Goal: Information Seeking & Learning: Check status

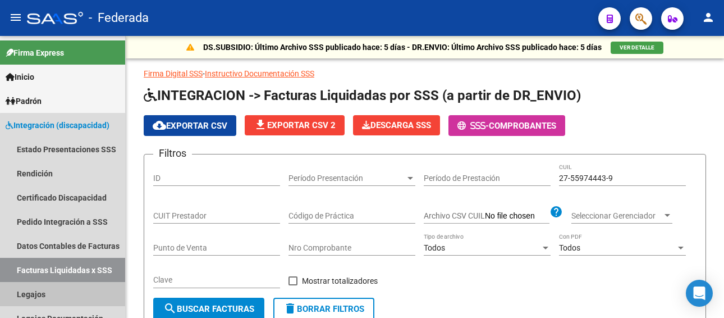
click at [82, 282] on link "Legajos" at bounding box center [62, 294] width 125 height 24
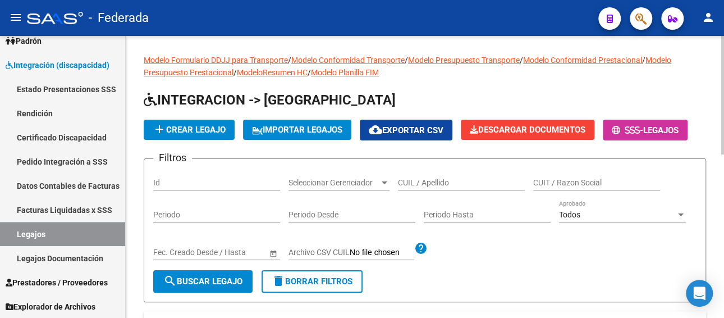
click at [425, 176] on div "CUIL / Apellido" at bounding box center [461, 179] width 127 height 22
paste input "CASSE JUANSE 72"
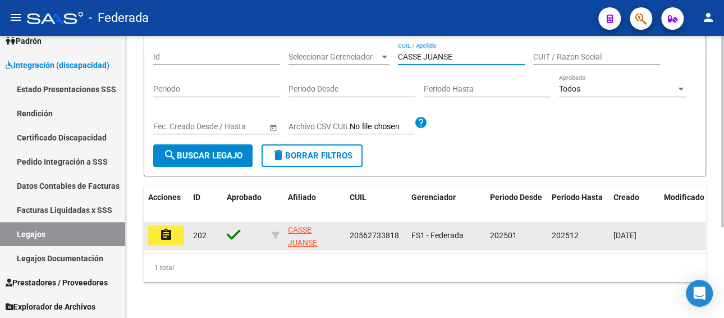
type input "CASSE JUANSE"
drag, startPoint x: 372, startPoint y: 223, endPoint x: 347, endPoint y: 228, distance: 25.3
click at [347, 228] on datatable-body-cell "20562733818" at bounding box center [376, 235] width 62 height 27
copy span "20562733818"
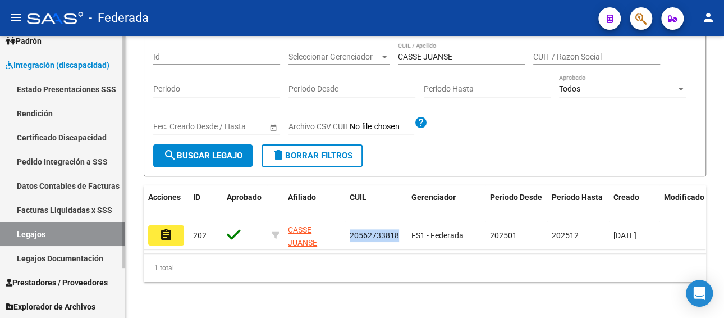
click at [63, 209] on link "Facturas Liquidadas x SSS" at bounding box center [62, 210] width 125 height 24
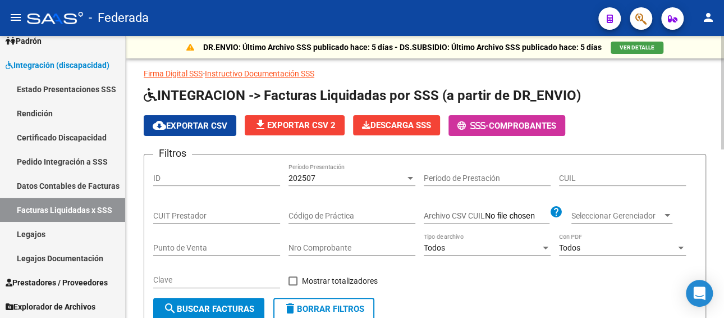
click at [315, 172] on div "202507 Período Presentación" at bounding box center [351, 174] width 127 height 22
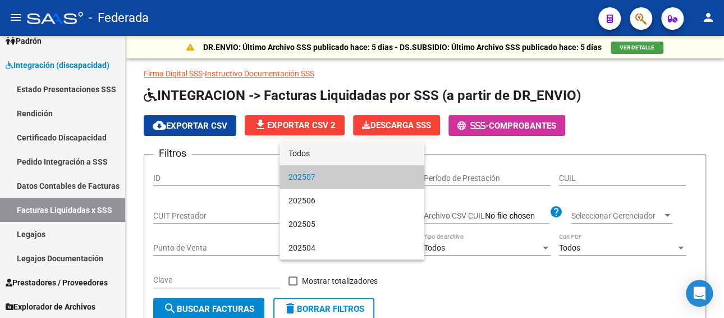
click at [316, 156] on span "Todos" at bounding box center [351, 153] width 127 height 24
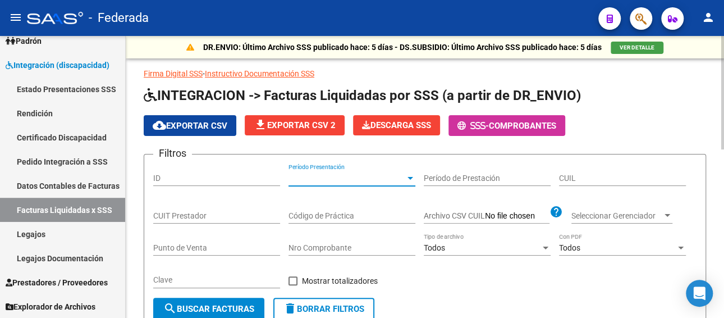
click at [594, 175] on input "CUIL" at bounding box center [622, 178] width 127 height 10
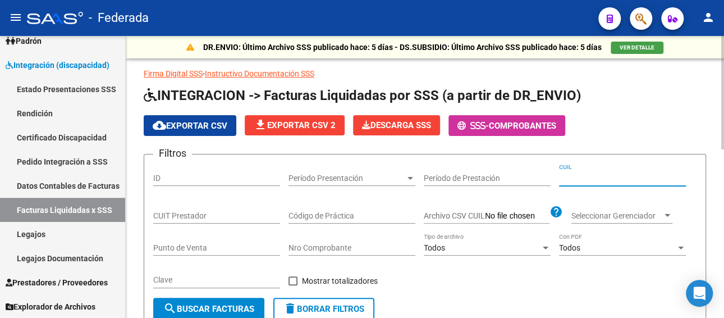
paste input "20-56273381-8"
type input "20-56273381-8"
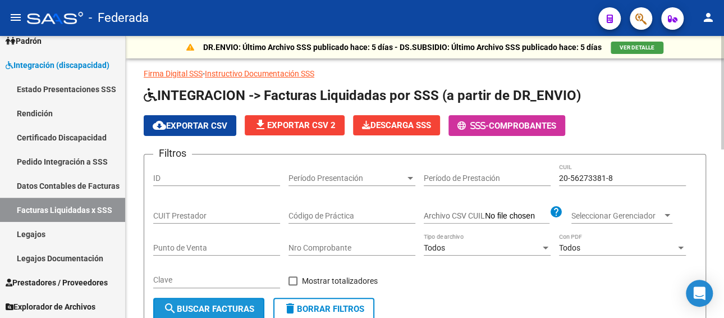
click at [207, 309] on span "search Buscar Facturas" at bounding box center [208, 309] width 91 height 10
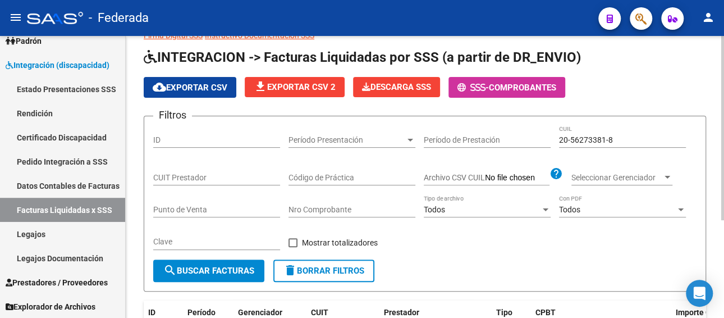
scroll to position [37, 0]
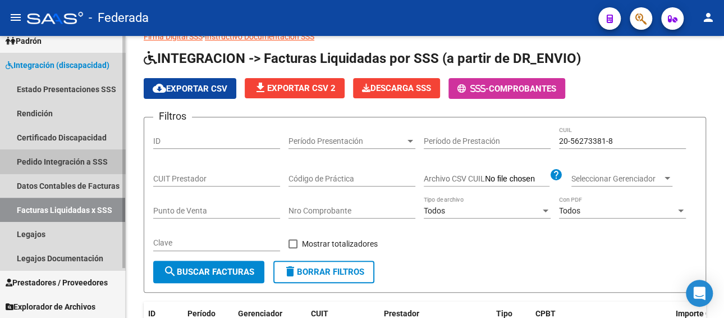
click at [63, 163] on link "Pedido Integración a SSS" at bounding box center [62, 161] width 125 height 24
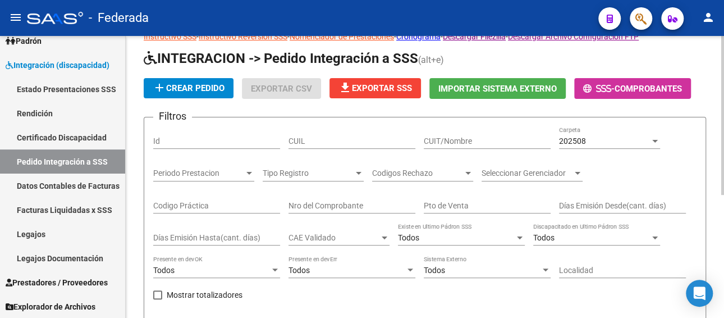
click at [334, 140] on input "CUIL" at bounding box center [351, 141] width 127 height 10
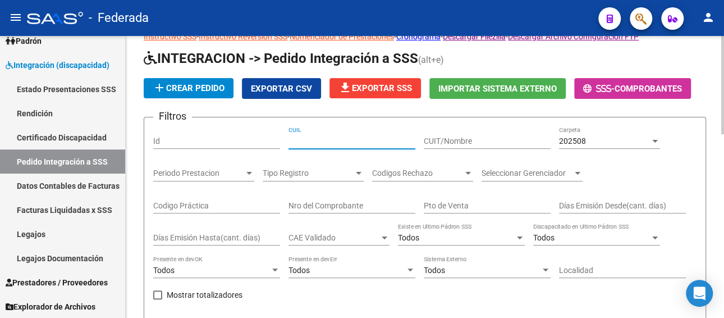
paste input "20562733818"
type input "20562733818"
click at [566, 134] on div "202508 Carpeta" at bounding box center [609, 137] width 101 height 22
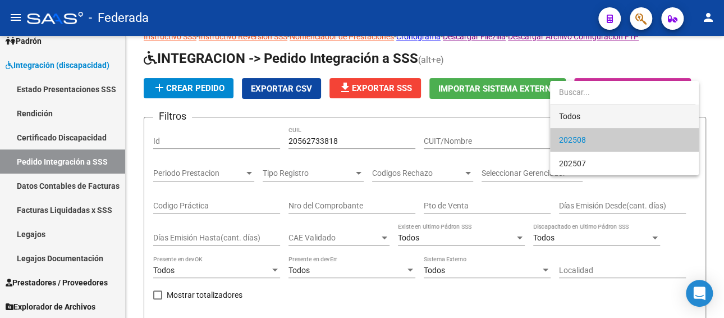
click at [567, 109] on span "Todos" at bounding box center [624, 116] width 131 height 24
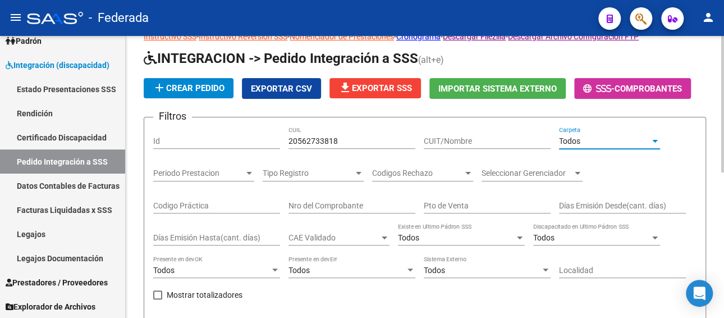
scroll to position [149, 0]
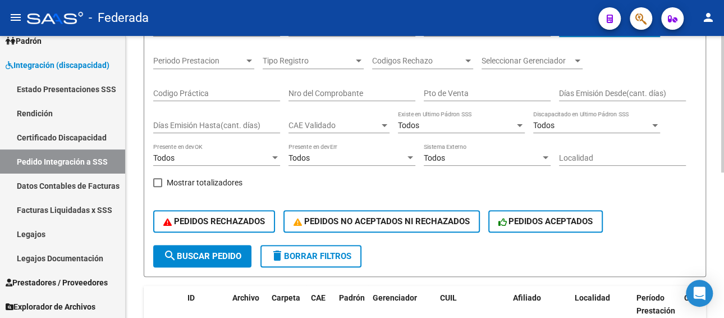
click at [224, 259] on span "search Buscar Pedido" at bounding box center [202, 256] width 78 height 10
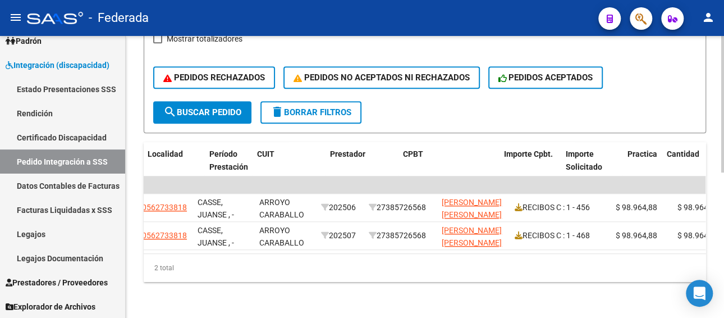
scroll to position [0, 427]
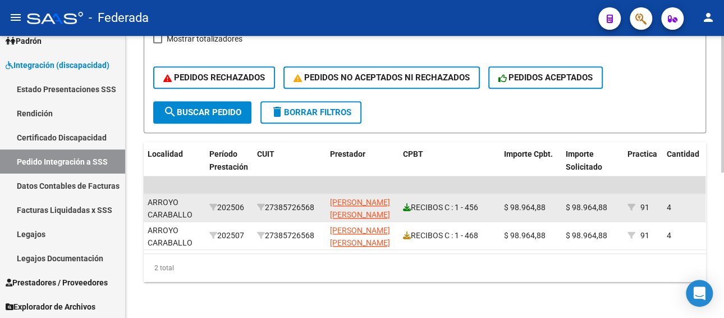
click at [403, 203] on icon at bounding box center [407, 207] width 8 height 8
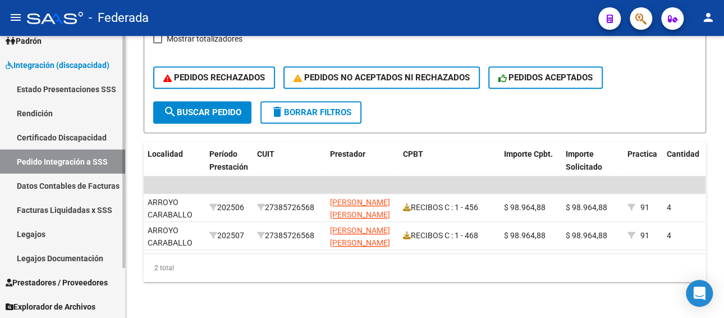
click at [42, 234] on link "Legajos" at bounding box center [62, 234] width 125 height 24
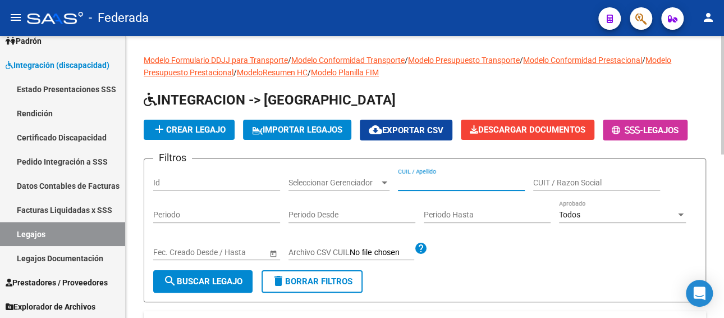
click at [439, 182] on input "CUIL / Apellido" at bounding box center [461, 183] width 127 height 10
paste input "[PERSON_NAME]"
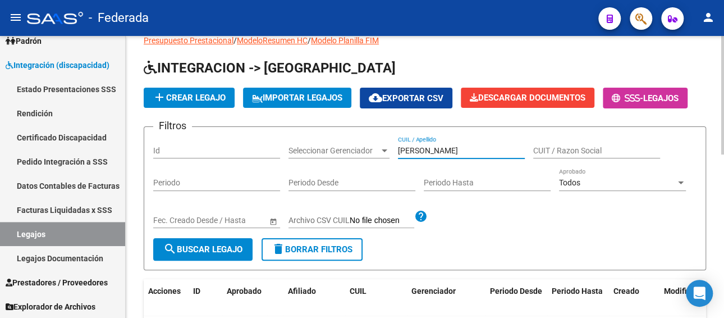
scroll to position [56, 0]
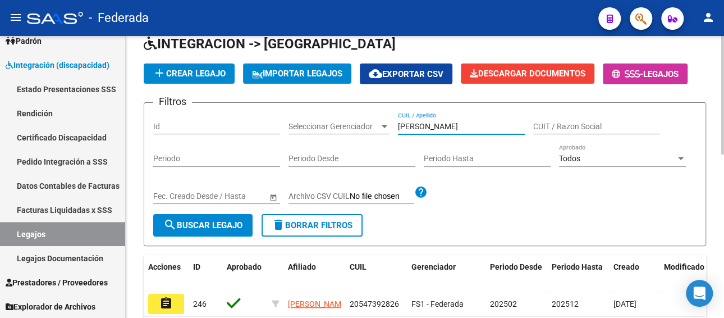
type input "[PERSON_NAME]"
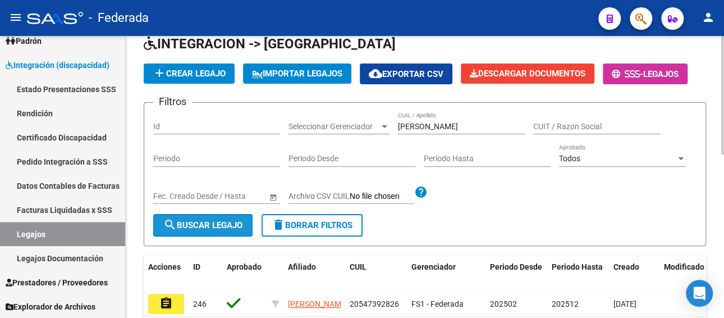
click at [206, 224] on span "search Buscar Legajo" at bounding box center [202, 225] width 79 height 10
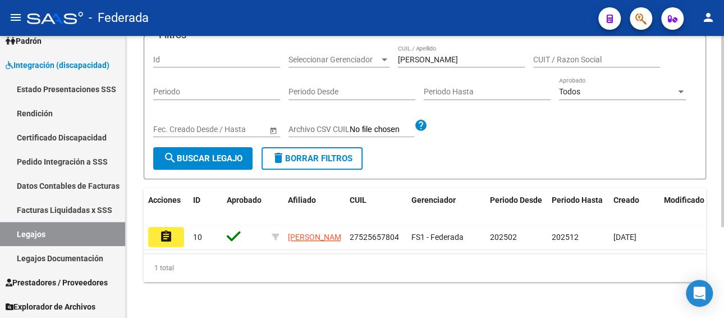
scroll to position [134, 0]
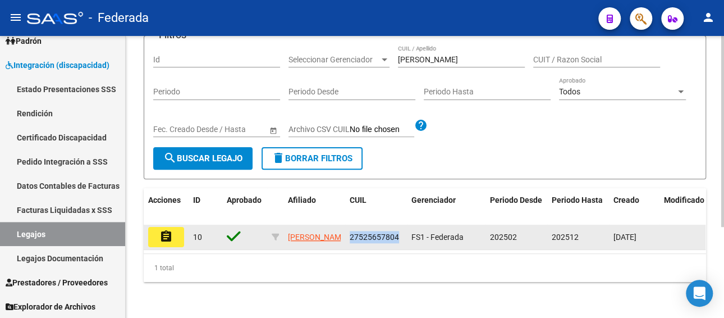
drag, startPoint x: 399, startPoint y: 226, endPoint x: 350, endPoint y: 228, distance: 49.4
click at [350, 231] on div "27525657804" at bounding box center [376, 237] width 53 height 13
copy span "27525657804"
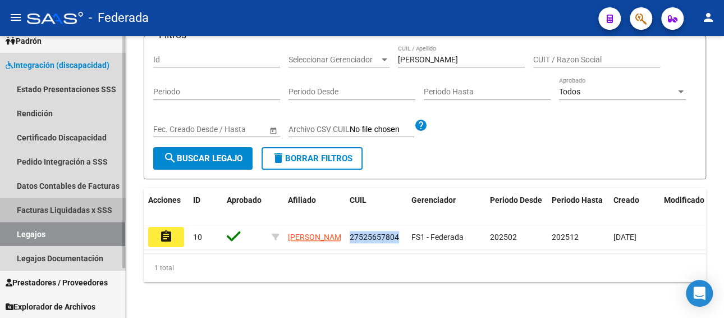
click at [59, 204] on link "Facturas Liquidadas x SSS" at bounding box center [62, 210] width 125 height 24
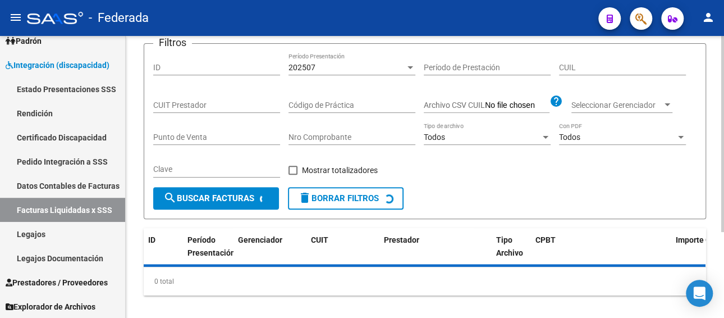
scroll to position [112, 0]
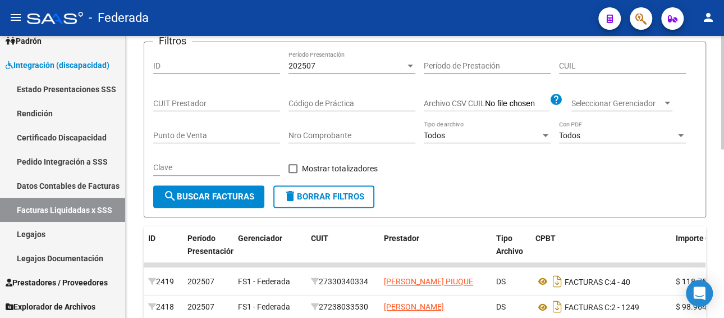
click at [403, 61] on div "202507" at bounding box center [346, 66] width 117 height 10
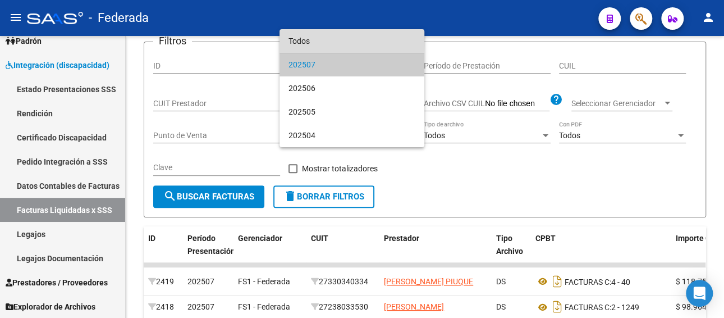
click at [320, 40] on span "Todos" at bounding box center [351, 41] width 127 height 24
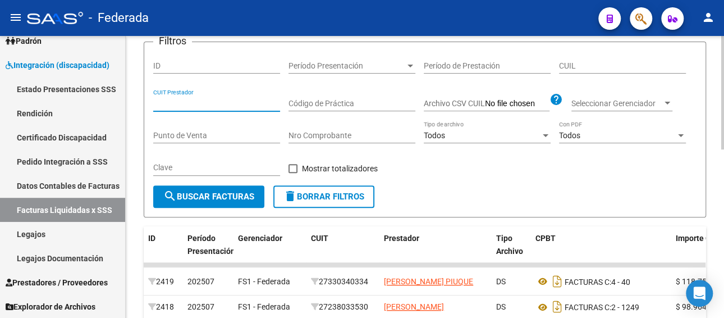
click at [217, 104] on input "CUIT Prestador" at bounding box center [216, 104] width 127 height 10
paste input "27-52565780-4"
type input "27-52565780-4"
drag, startPoint x: 233, startPoint y: 103, endPoint x: 123, endPoint y: 103, distance: 110.5
click at [123, 103] on mat-sidenav-container "Firma Express Inicio Instructivos Padrón Afiliados Empadronados Movimientos de …" at bounding box center [362, 177] width 724 height 282
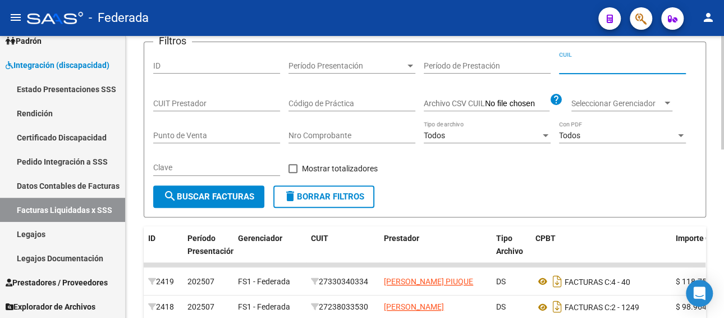
click at [589, 64] on input "CUIL" at bounding box center [622, 66] width 127 height 10
paste input "27-52565780-4"
type input "27-52565780-4"
click at [224, 202] on button "search Buscar Facturas" at bounding box center [208, 196] width 111 height 22
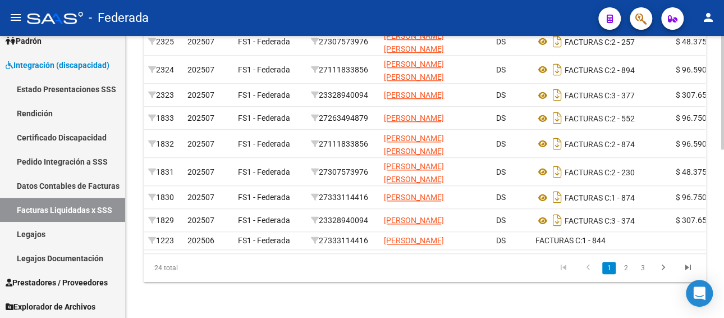
scroll to position [0, 226]
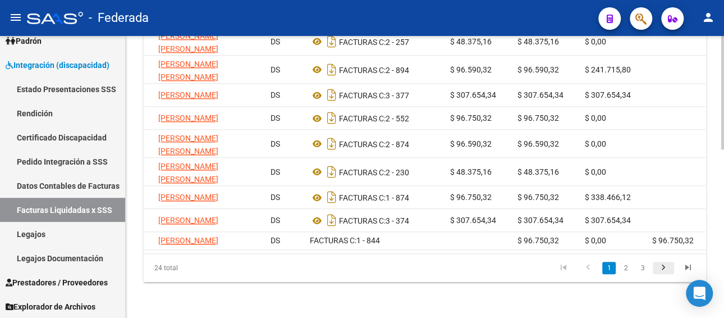
click at [664, 276] on icon "go to next page" at bounding box center [663, 268] width 15 height 13
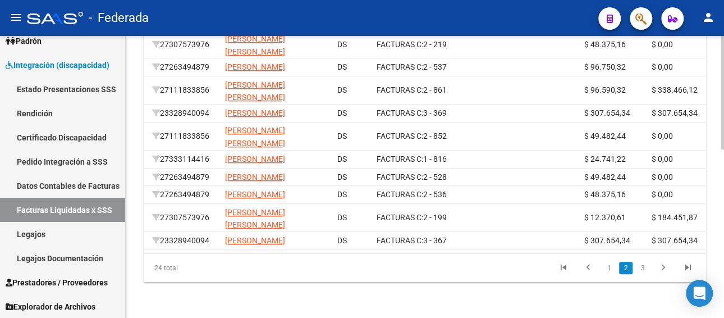
scroll to position [0, 160]
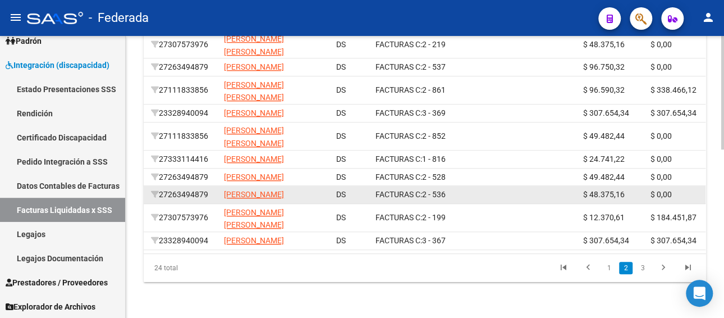
drag, startPoint x: 215, startPoint y: 194, endPoint x: 163, endPoint y: 196, distance: 51.7
click at [163, 196] on datatable-body-cell "27263494879" at bounding box center [182, 194] width 73 height 17
copy div "27263494879"
